Goal: Navigation & Orientation: Find specific page/section

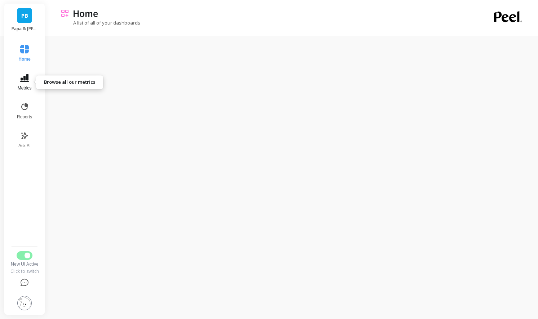
click at [25, 79] on icon at bounding box center [24, 78] width 9 height 8
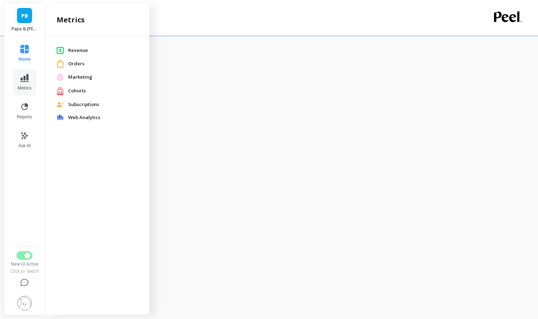
click at [80, 64] on span "Orders" at bounding box center [103, 63] width 70 height 7
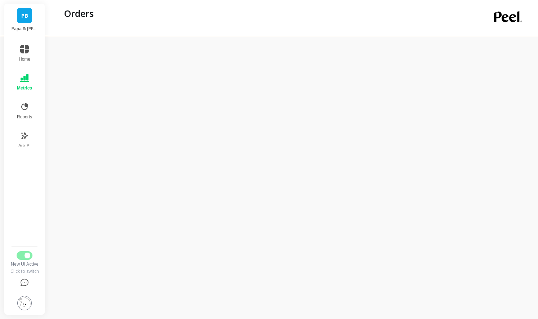
click at [23, 85] on button "Metrics" at bounding box center [25, 82] width 24 height 26
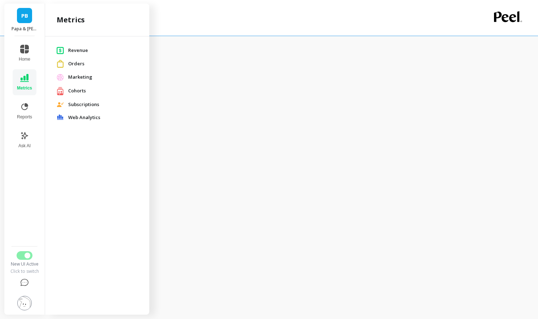
click at [80, 74] on span "Marketing" at bounding box center [103, 77] width 70 height 7
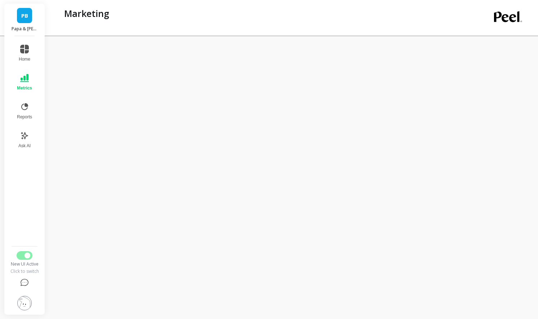
scroll to position [56, 0]
click at [30, 136] on button "Ask AI" at bounding box center [25, 135] width 24 height 26
click at [28, 112] on button "Reports" at bounding box center [25, 111] width 24 height 26
click at [24, 141] on button "Ask AI" at bounding box center [24, 140] width 25 height 26
